Goal: Information Seeking & Learning: Check status

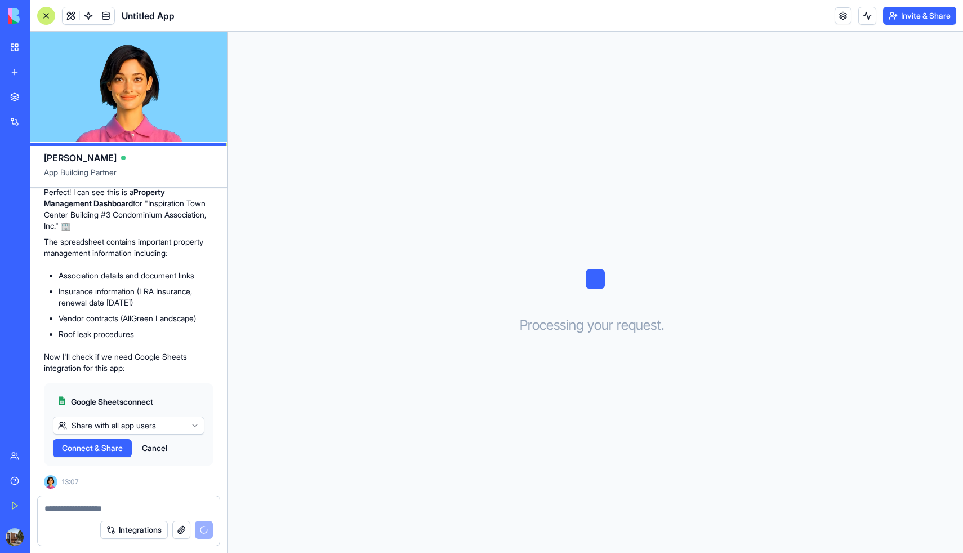
scroll to position [312, 0]
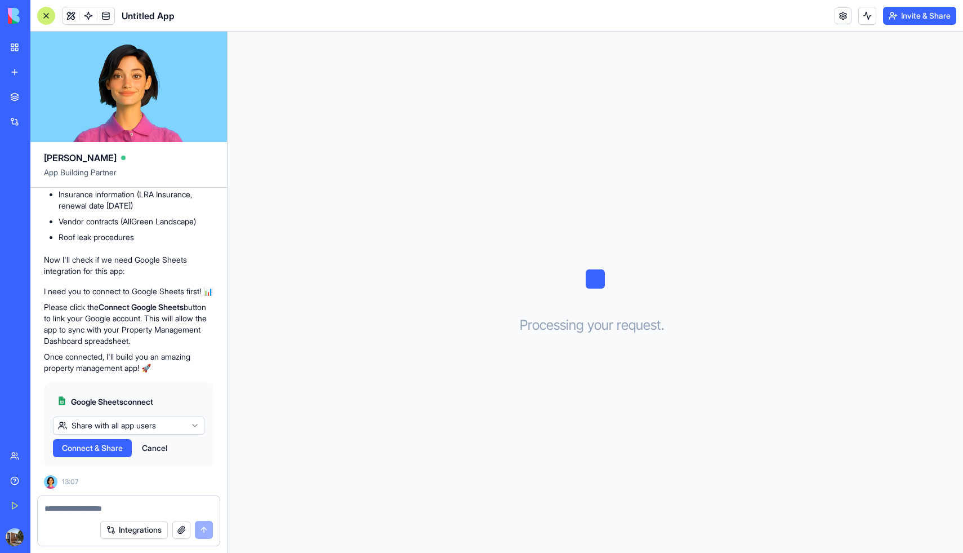
click at [106, 448] on span "Connect & Share" at bounding box center [92, 447] width 61 height 11
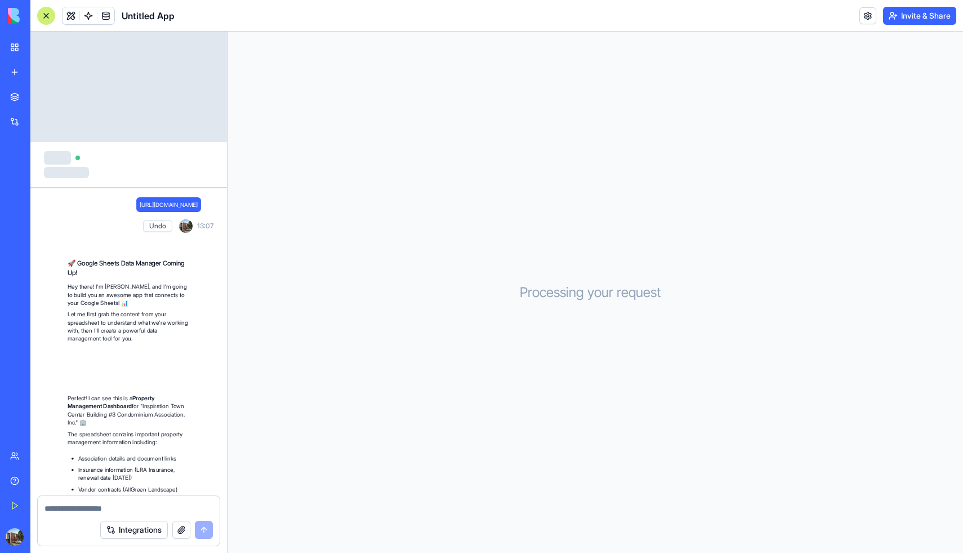
scroll to position [312, 0]
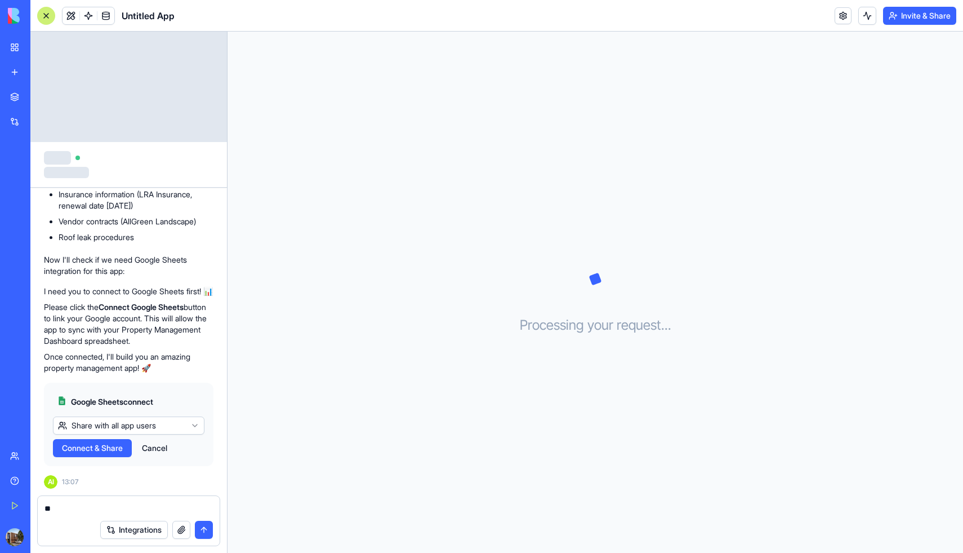
type textarea "*"
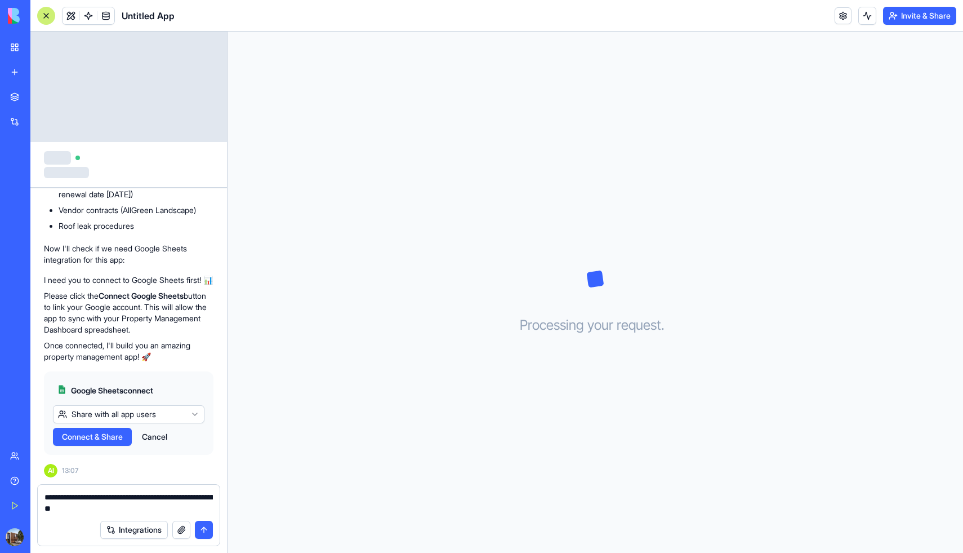
type textarea "**********"
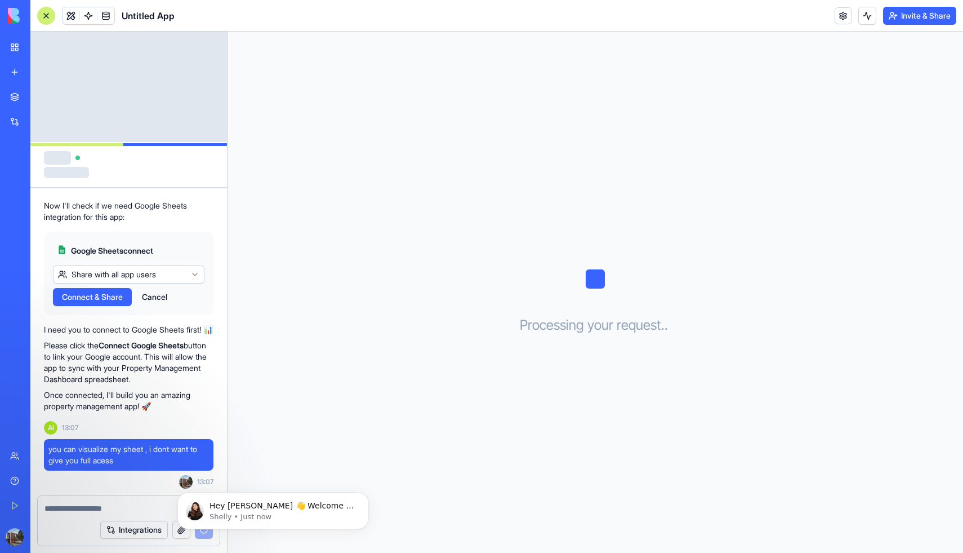
scroll to position [0, 0]
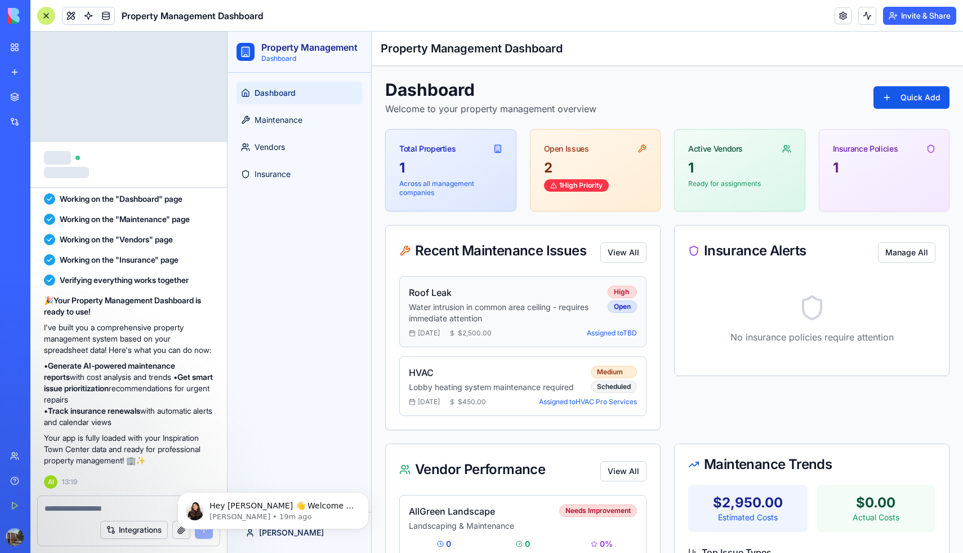
click at [544, 300] on div "Roof Leak Water intrusion in common area ceiling - requires immediate attention" at bounding box center [504, 305] width 190 height 38
click at [634, 256] on button "View All" at bounding box center [623, 252] width 46 height 20
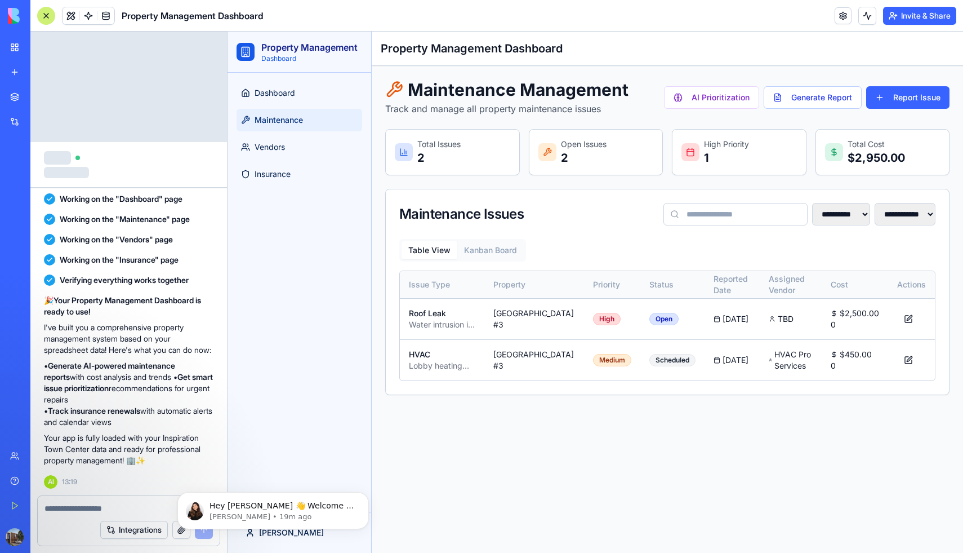
click at [457, 149] on p "Total Issues" at bounding box center [438, 144] width 43 height 11
click at [288, 94] on span "Dashboard" at bounding box center [275, 92] width 41 height 11
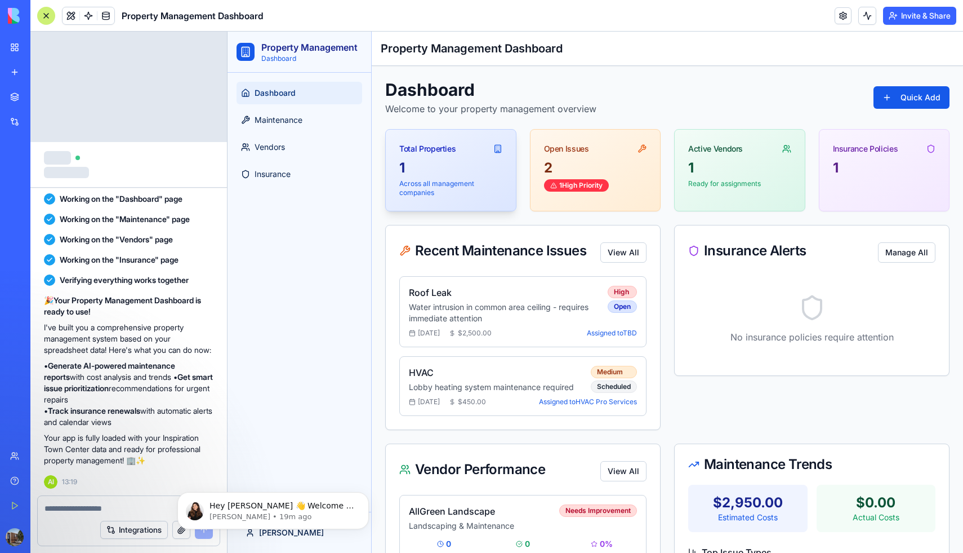
click at [431, 164] on div "1" at bounding box center [450, 168] width 103 height 18
click at [403, 195] on p "Across all management companies" at bounding box center [450, 188] width 103 height 18
click at [583, 184] on div "1 High Priority" at bounding box center [576, 185] width 65 height 12
click at [566, 148] on div "Open Issues" at bounding box center [566, 148] width 45 height 11
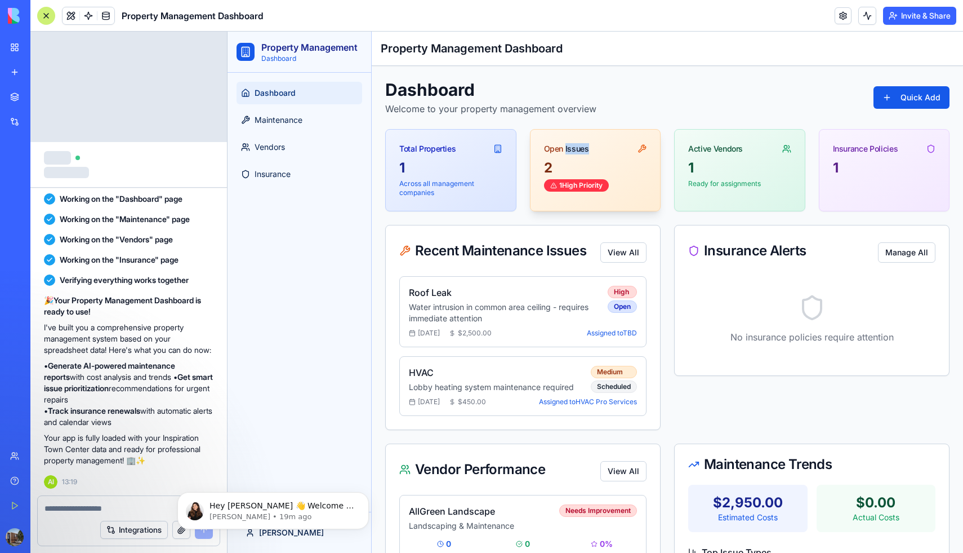
click at [566, 148] on div "Open Issues" at bounding box center [566, 148] width 45 height 11
click at [916, 246] on button "Manage All" at bounding box center [906, 252] width 57 height 20
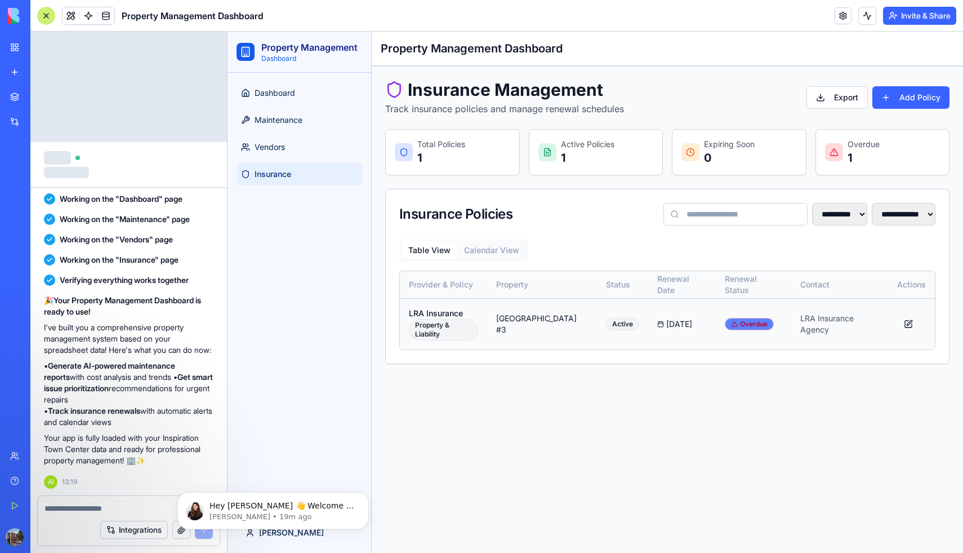
click at [749, 324] on div "Overdue" at bounding box center [749, 324] width 49 height 12
click at [909, 328] on button at bounding box center [908, 324] width 23 height 20
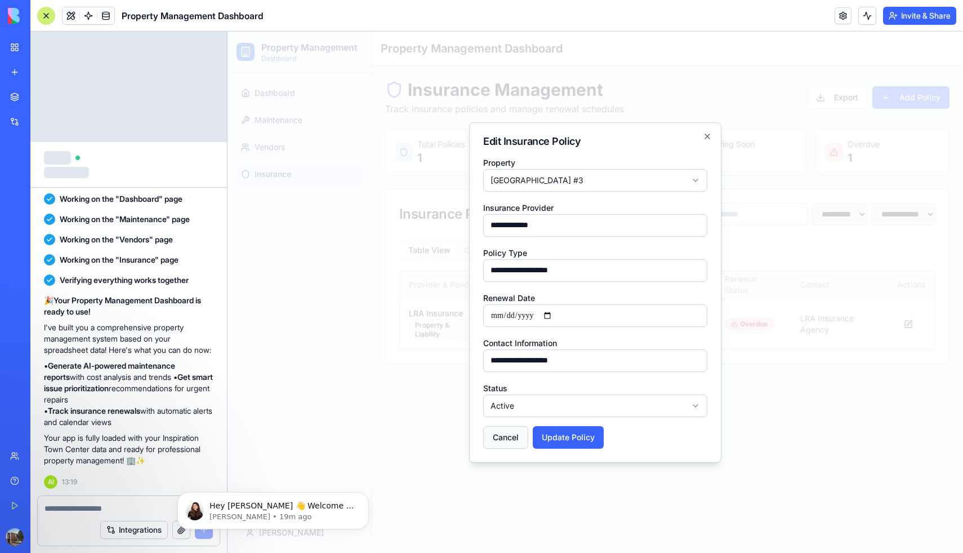
click at [494, 444] on button "Cancel" at bounding box center [505, 437] width 45 height 23
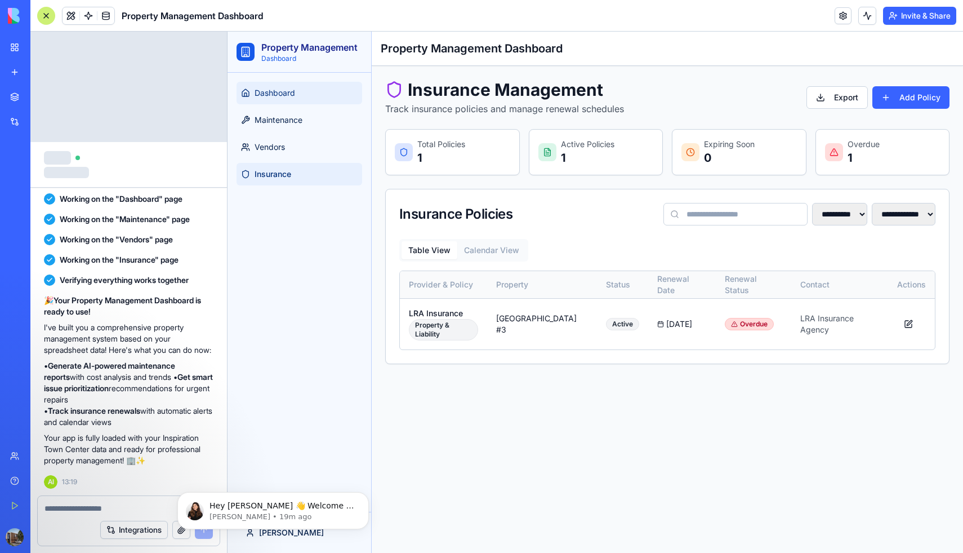
click at [280, 91] on span "Dashboard" at bounding box center [275, 92] width 41 height 11
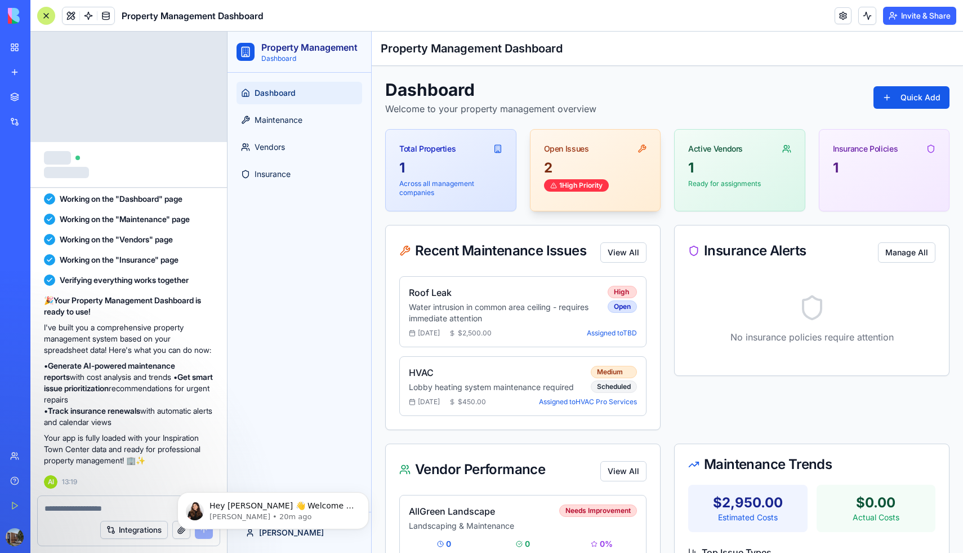
click at [639, 148] on icon at bounding box center [642, 148] width 9 height 9
click at [564, 187] on div "1 High Priority" at bounding box center [576, 185] width 65 height 12
click at [286, 120] on span "Maintenance" at bounding box center [279, 119] width 48 height 11
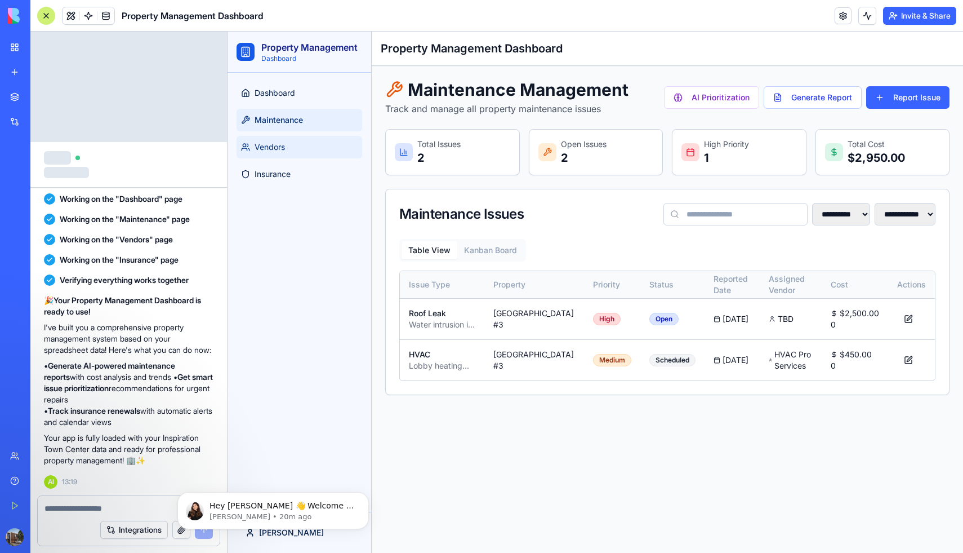
click at [270, 137] on link "Vendors" at bounding box center [300, 147] width 126 height 23
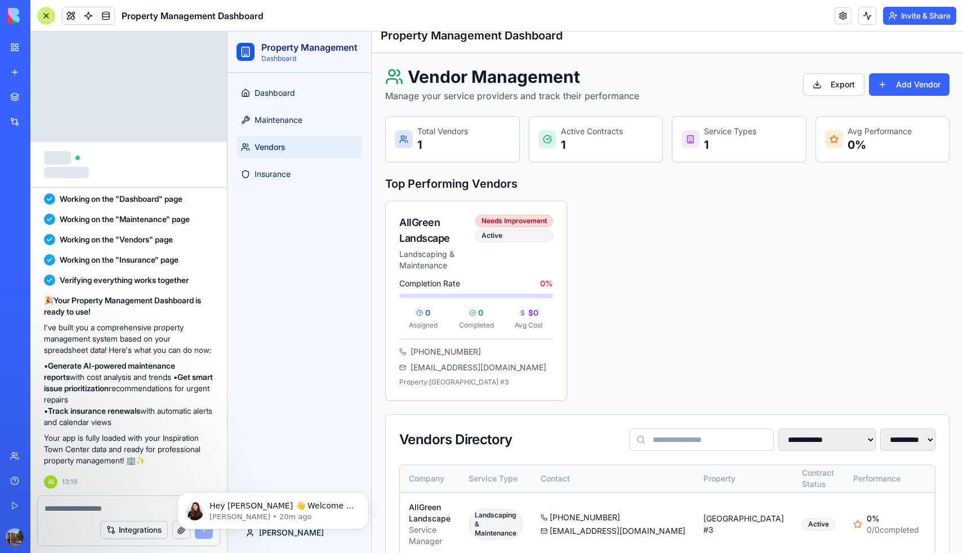
scroll to position [43, 0]
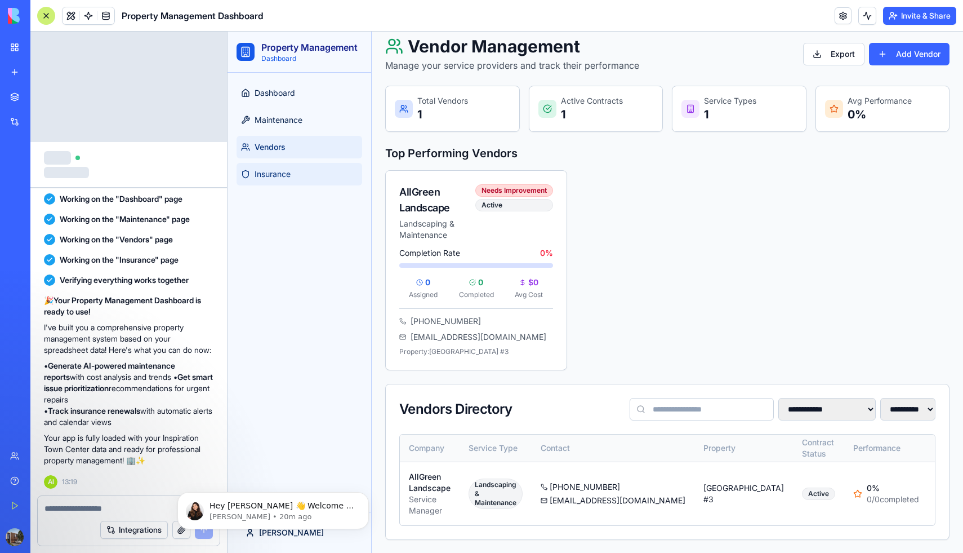
click at [283, 174] on span "Insurance" at bounding box center [273, 173] width 36 height 11
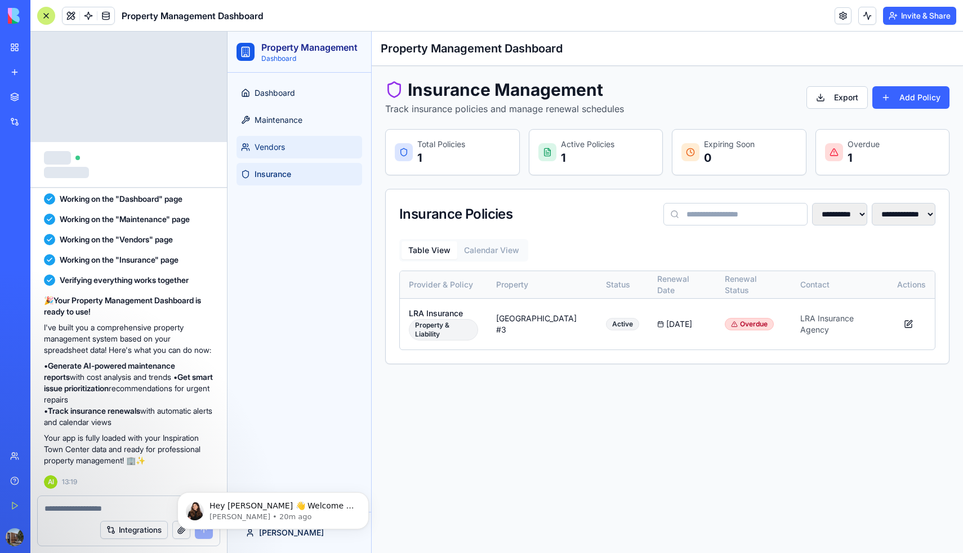
click at [277, 148] on span "Vendors" at bounding box center [270, 146] width 30 height 11
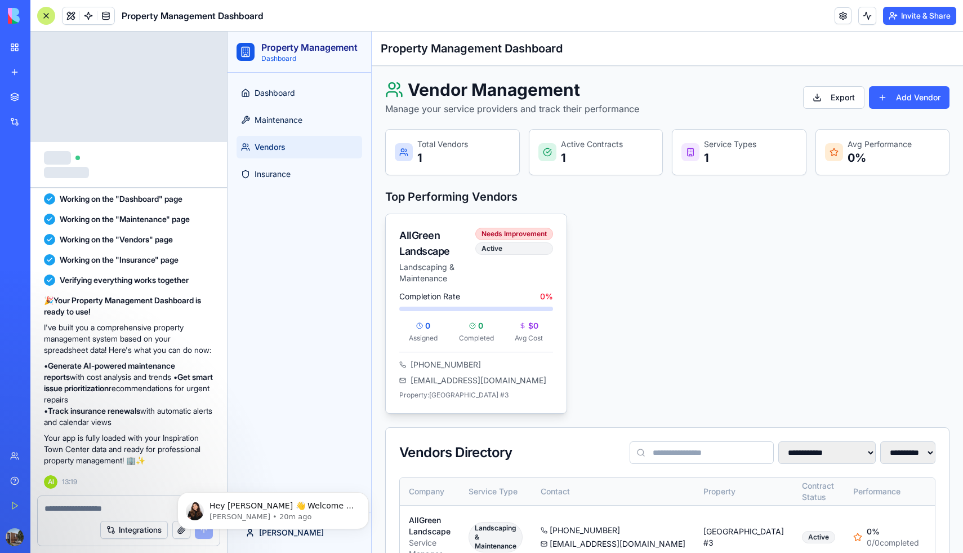
click at [435, 290] on div "AllGreen Landscape Landscaping & Maintenance Needs Improvement Active" at bounding box center [476, 252] width 181 height 77
click at [435, 262] on p "Landscaping & Maintenance" at bounding box center [437, 272] width 76 height 23
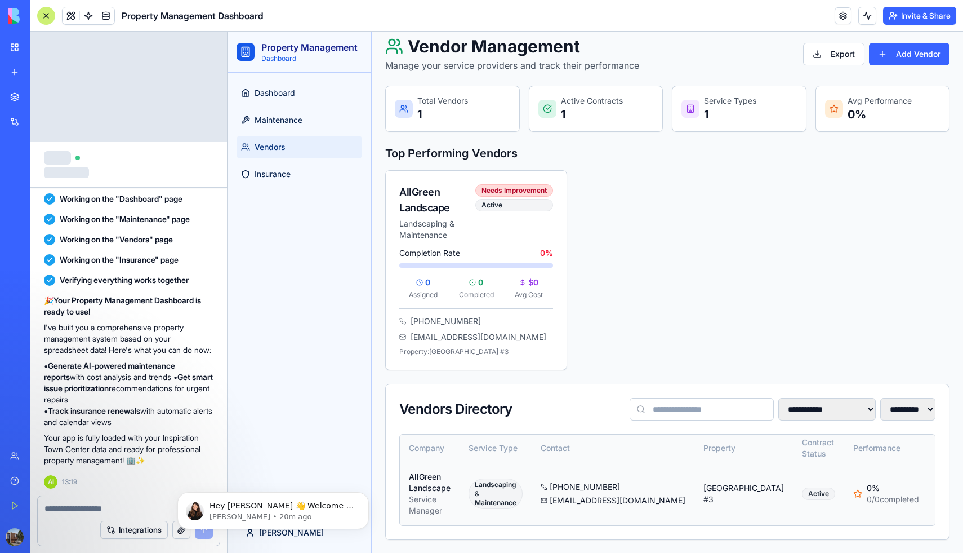
click at [430, 491] on p "AllGreen Landscape" at bounding box center [430, 482] width 42 height 23
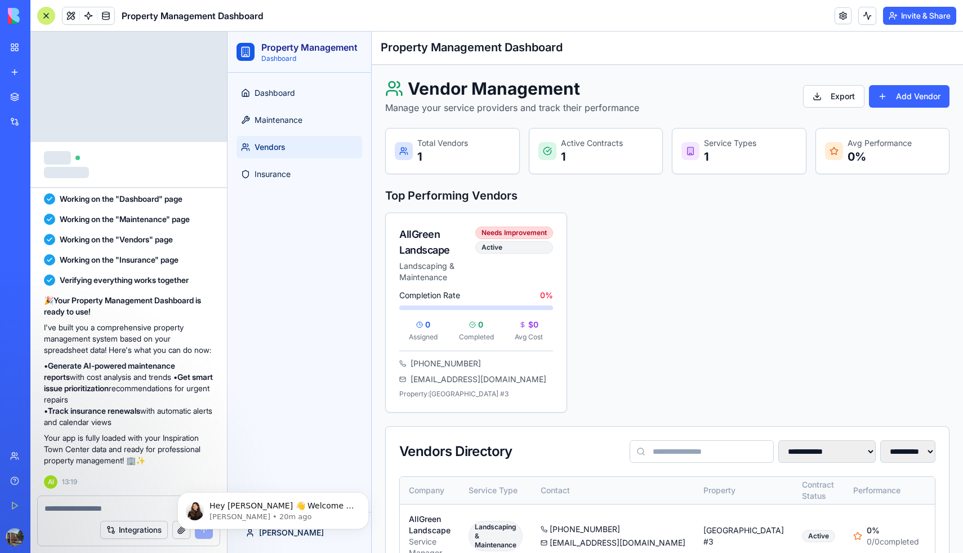
scroll to position [0, 0]
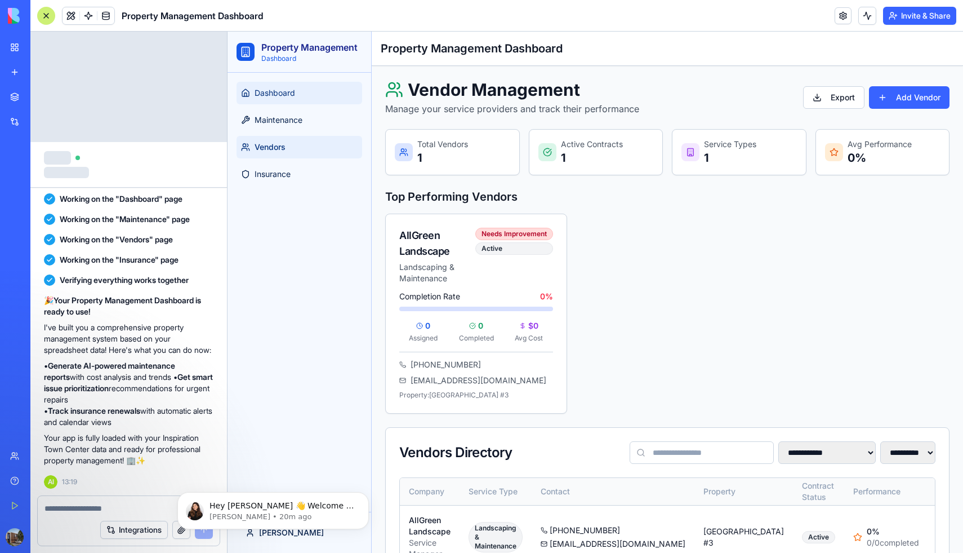
click at [284, 99] on link "Dashboard" at bounding box center [300, 93] width 126 height 23
